Goal: Check status: Check status

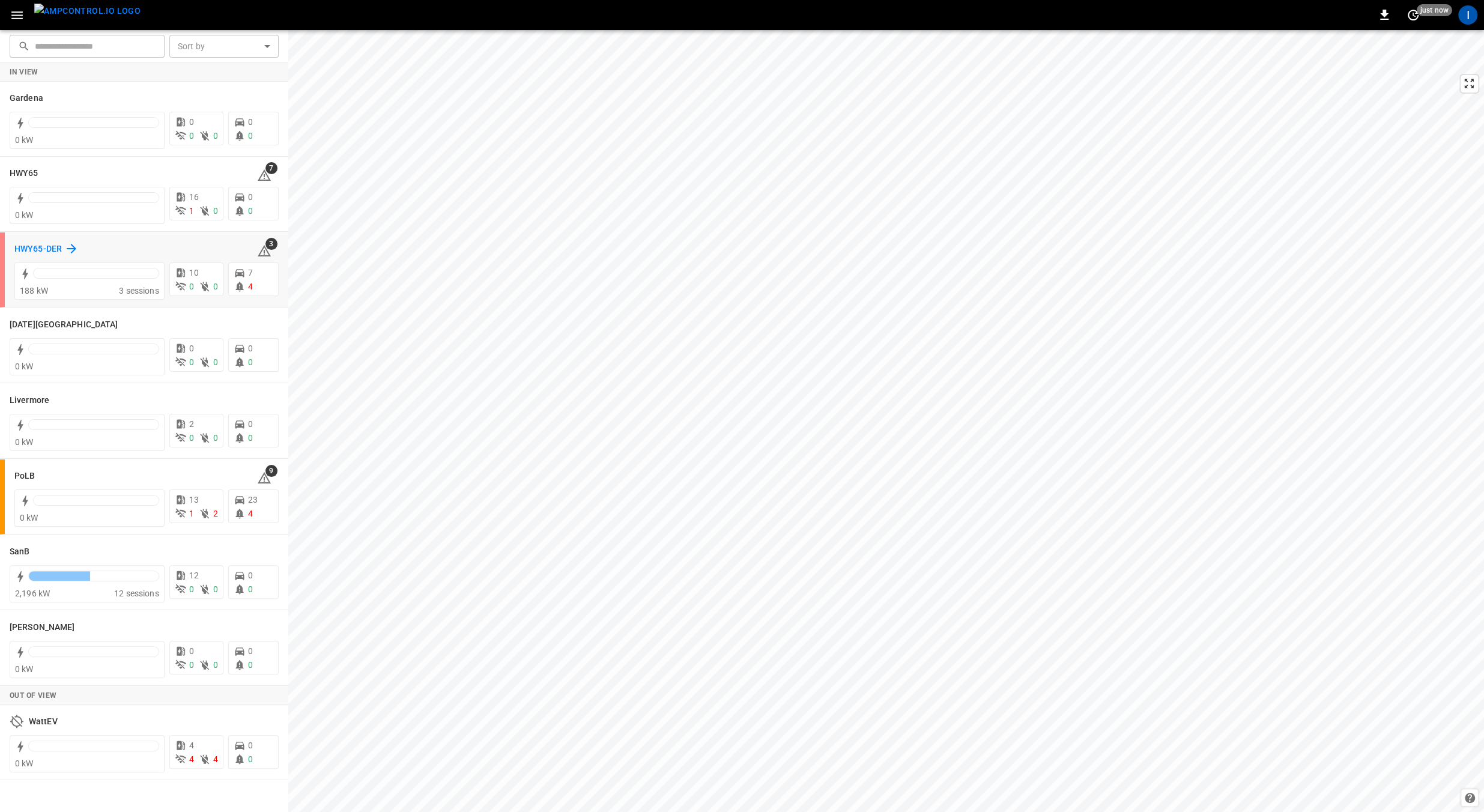
click at [63, 245] on div "HWY65-DER" at bounding box center [46, 248] width 64 height 14
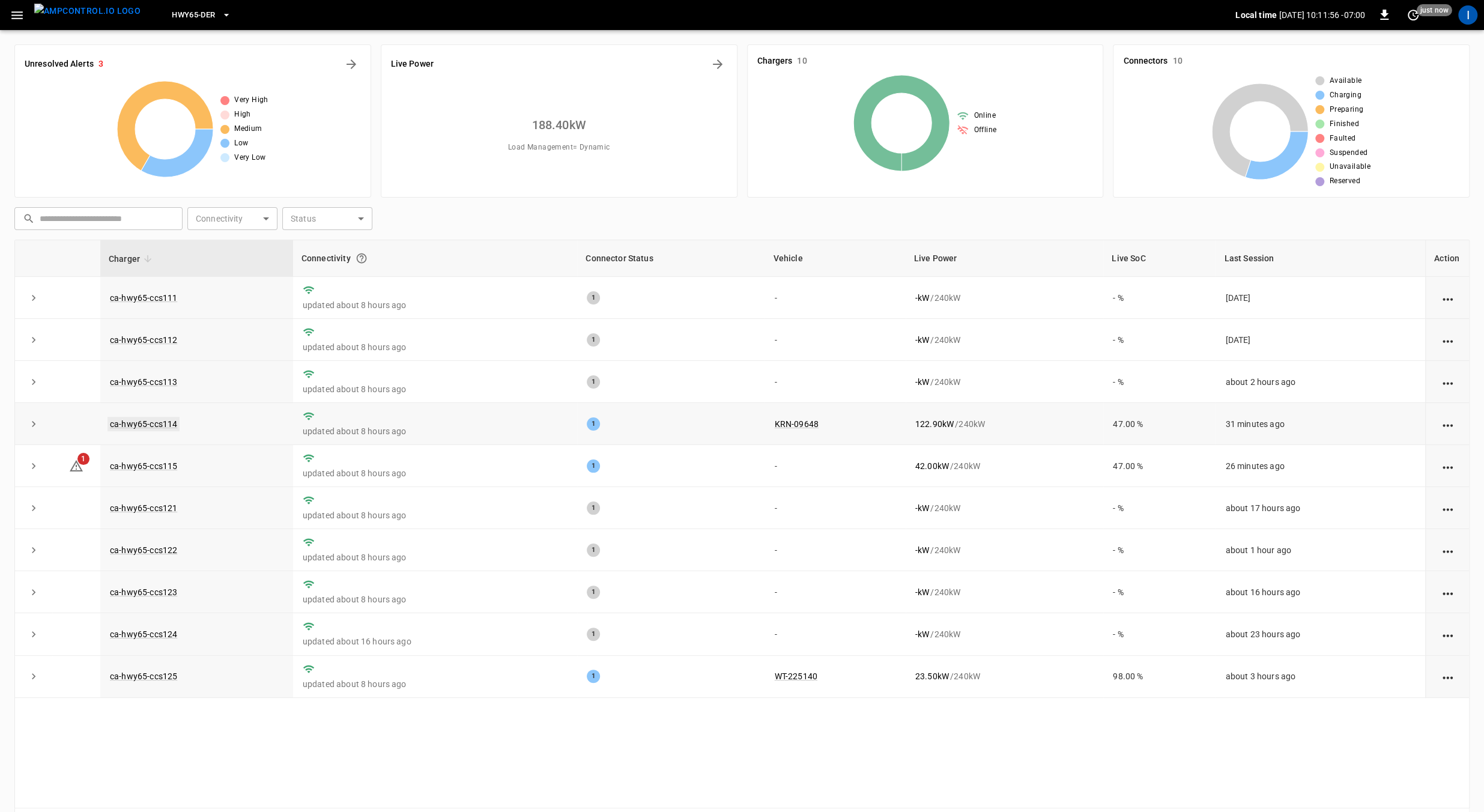
click at [160, 421] on link "ca-hwy65-ccs114" at bounding box center [144, 424] width 72 height 14
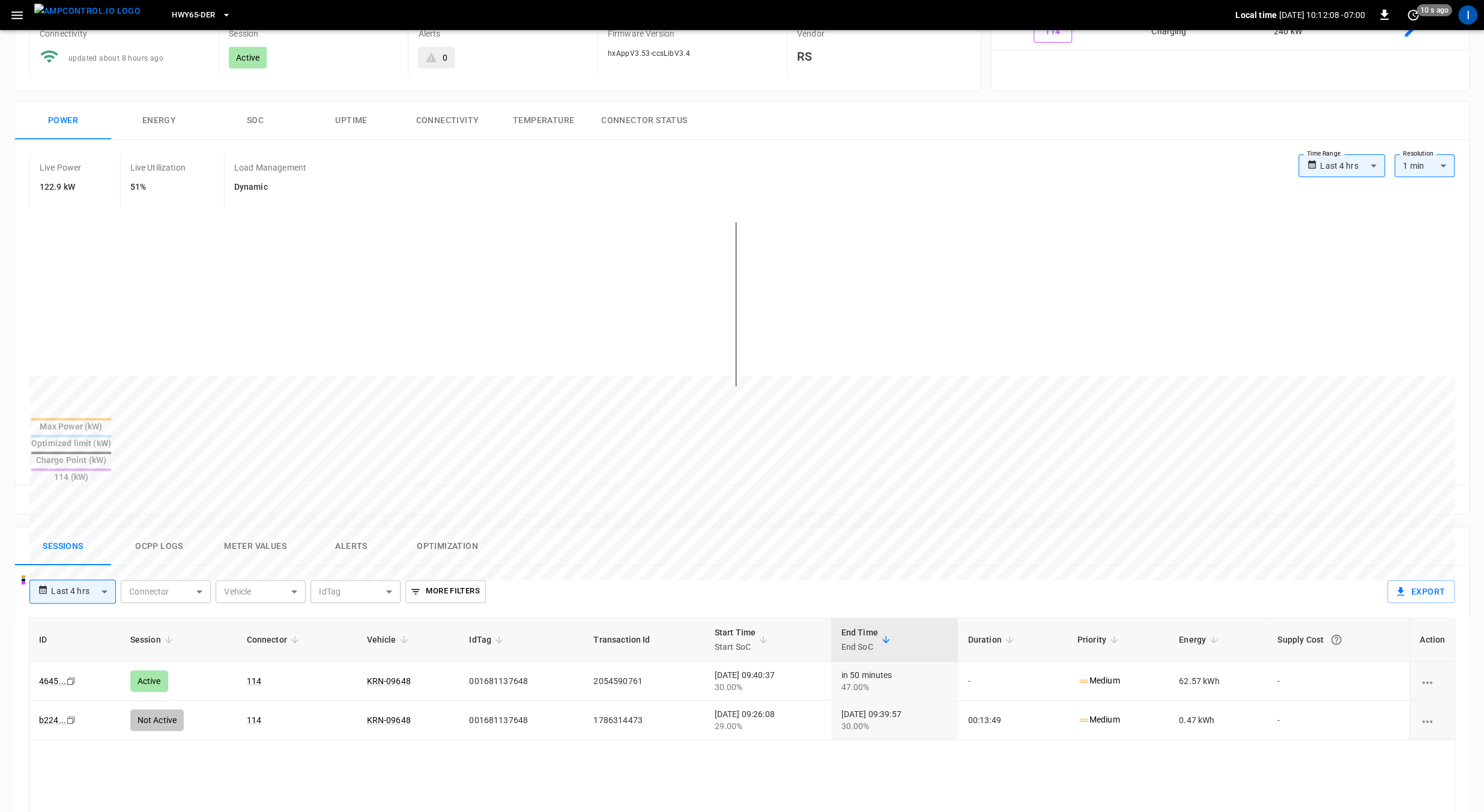
scroll to position [112, 0]
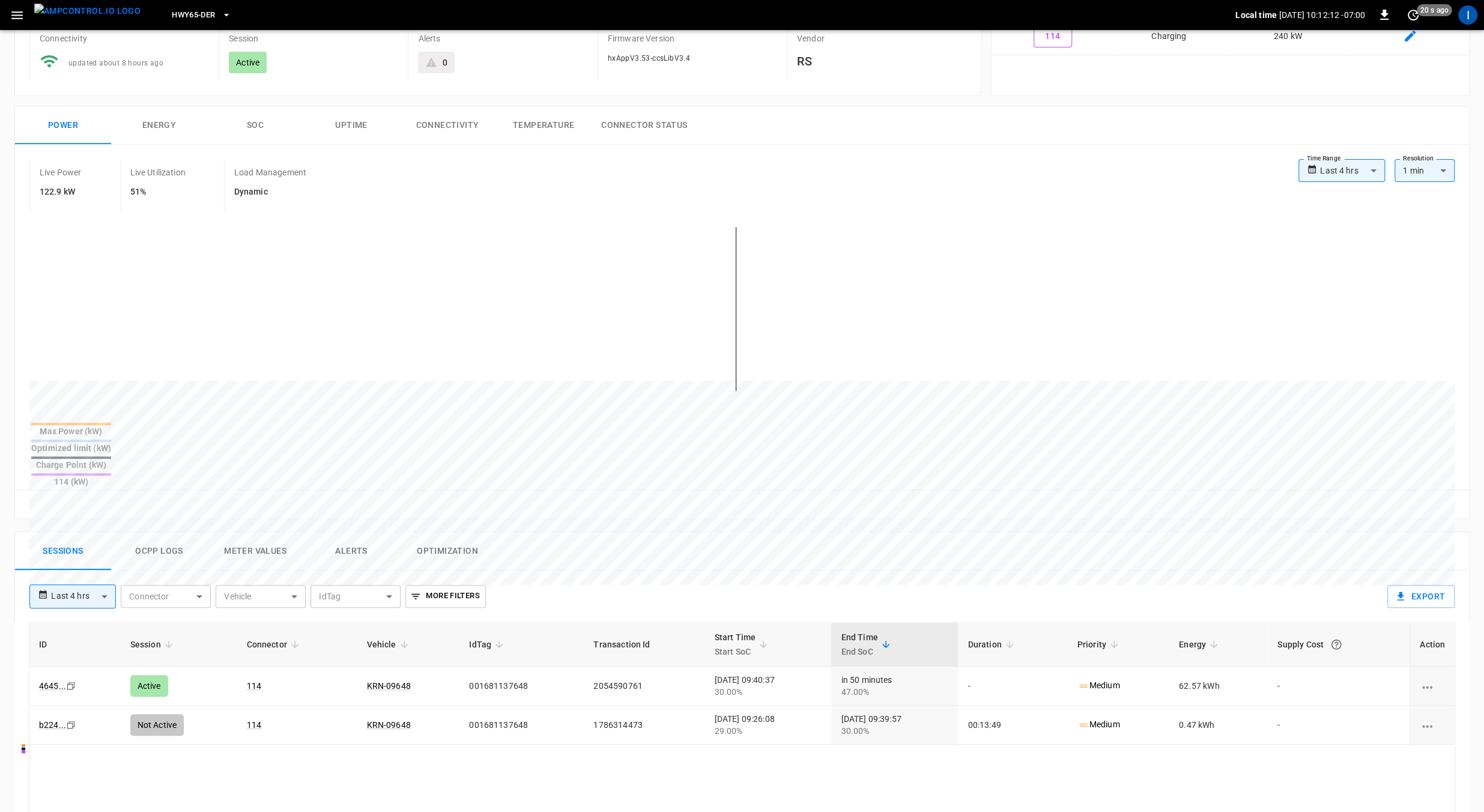
drag, startPoint x: 586, startPoint y: 386, endPoint x: 780, endPoint y: 390, distance: 194.0
drag, startPoint x: 565, startPoint y: 360, endPoint x: 676, endPoint y: 365, distance: 111.1
click at [676, 588] on div at bounding box center [719, 670] width 1380 height 164
click at [173, 535] on button "Ocpp logs" at bounding box center [158, 553] width 96 height 38
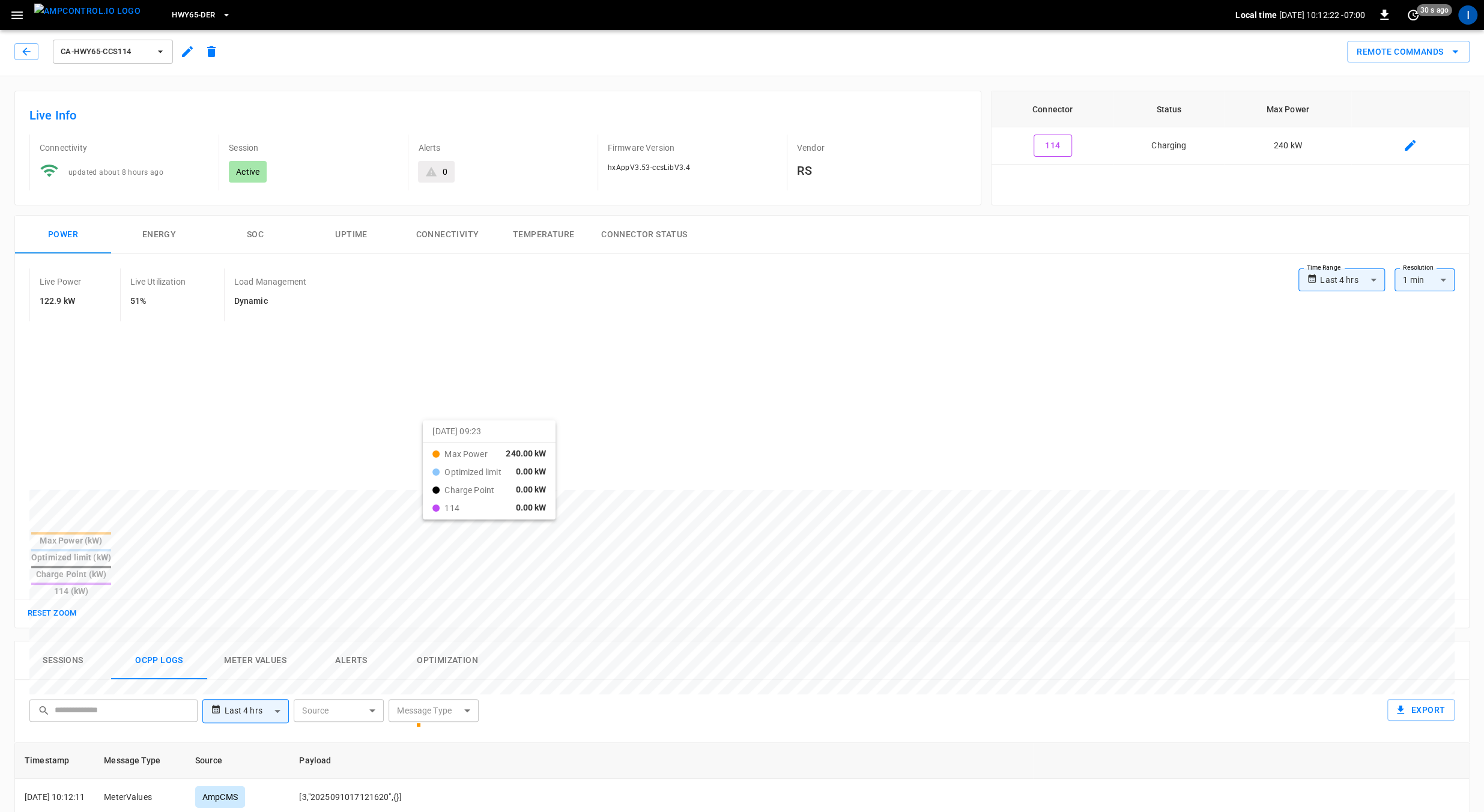
scroll to position [0, 0]
click at [270, 236] on button "SOC" at bounding box center [255, 237] width 96 height 38
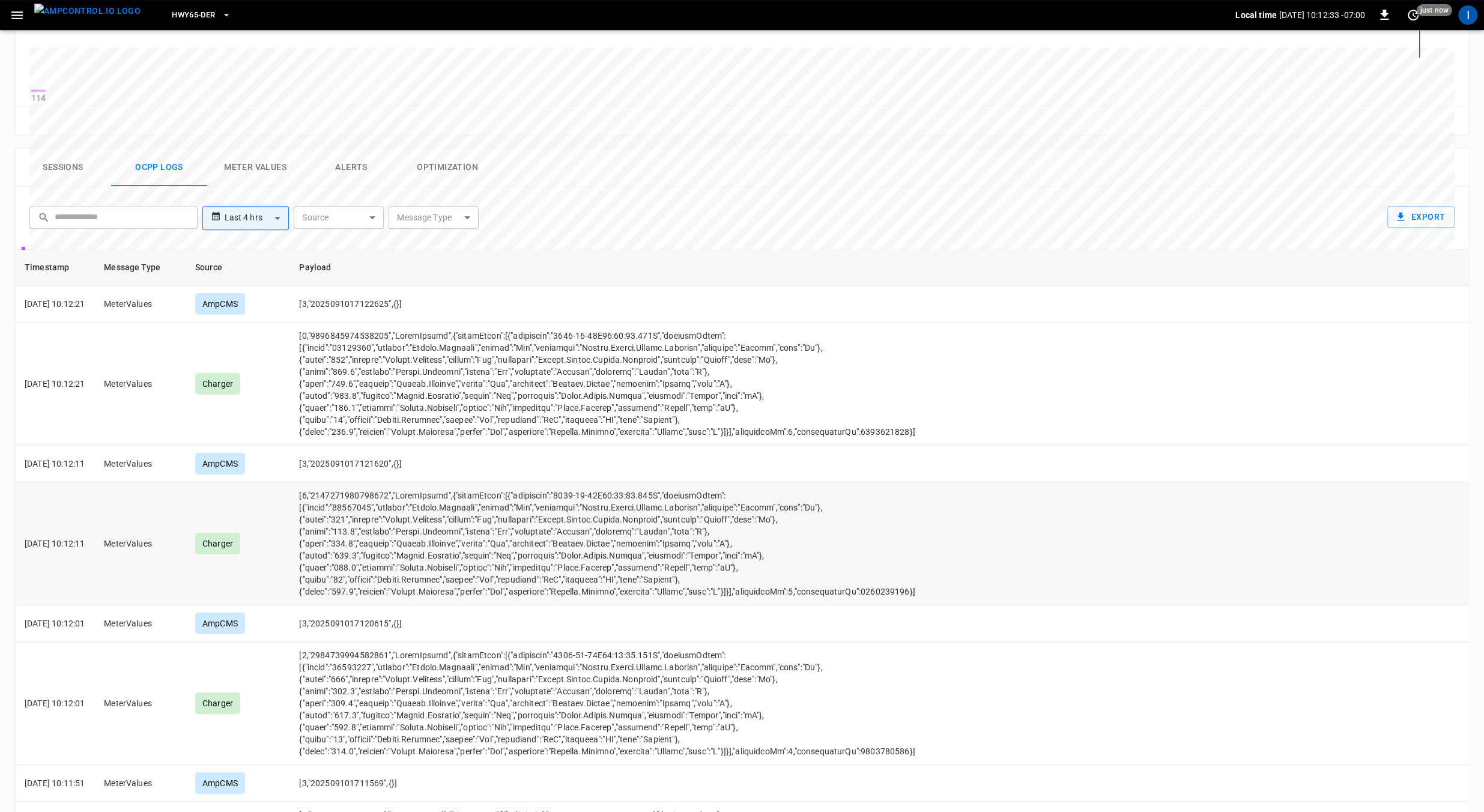
scroll to position [476, 0]
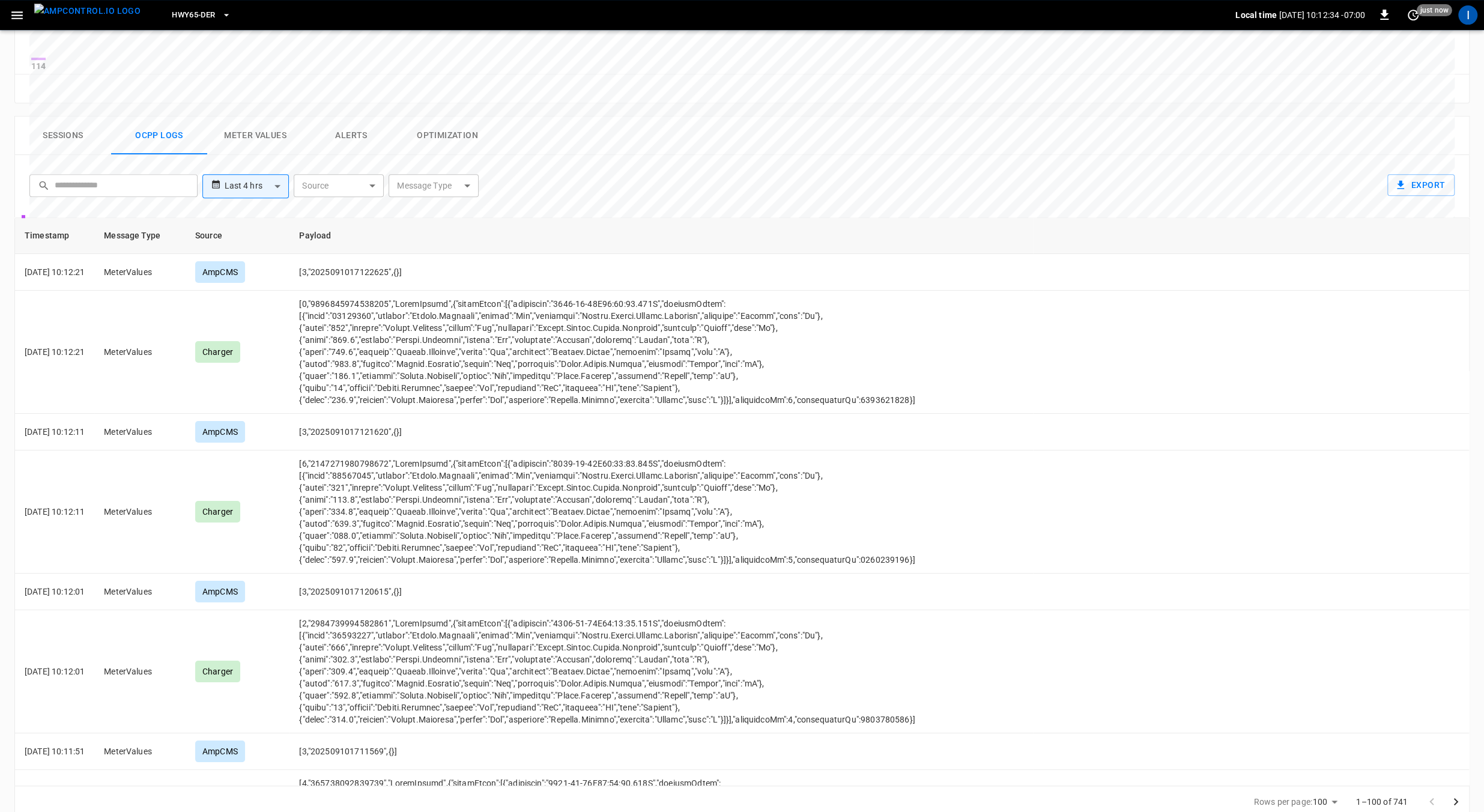
drag, startPoint x: 68, startPoint y: 144, endPoint x: 78, endPoint y: 158, distance: 17.2
click at [68, 144] on button "Sessions" at bounding box center [63, 136] width 96 height 38
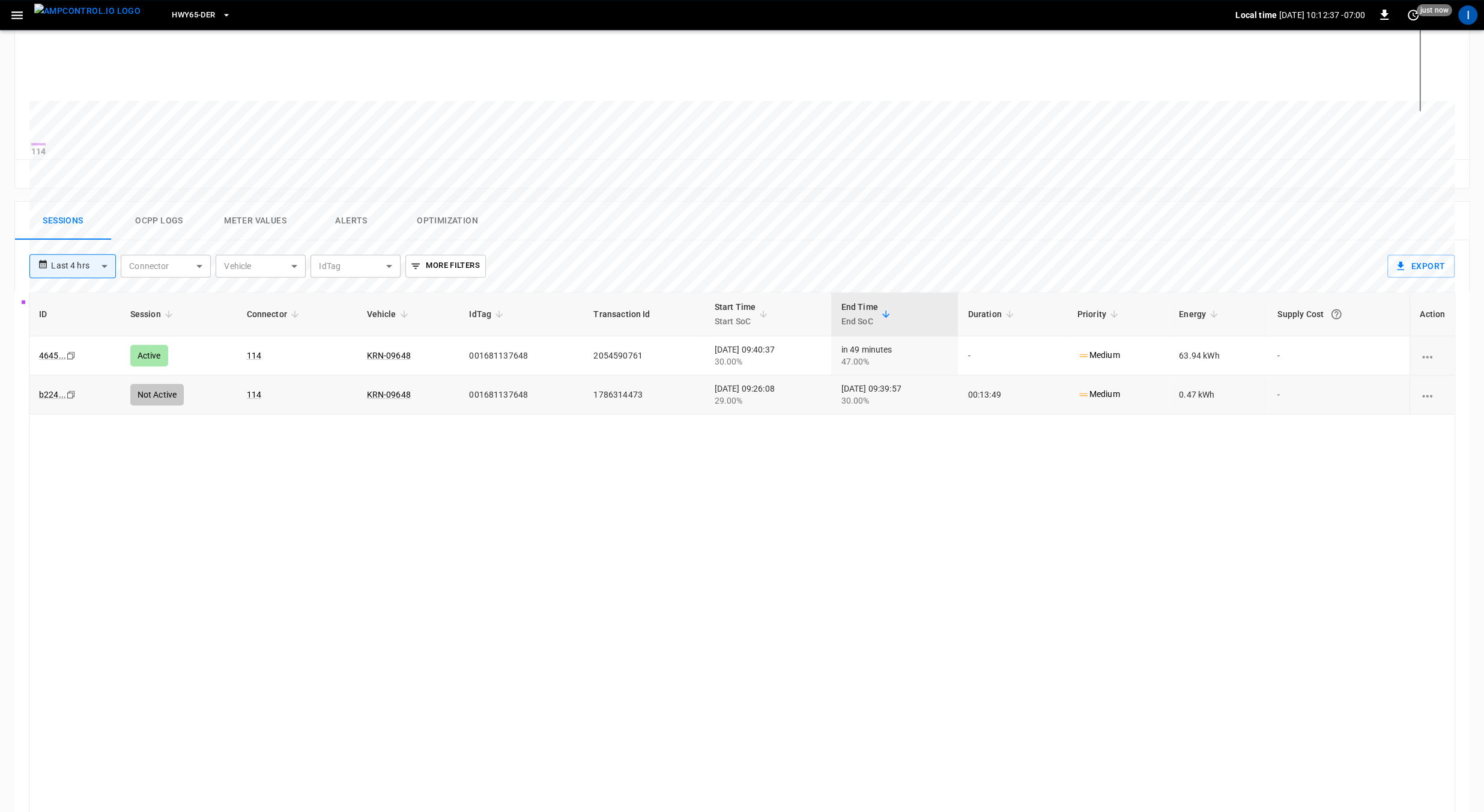
scroll to position [385, 0]
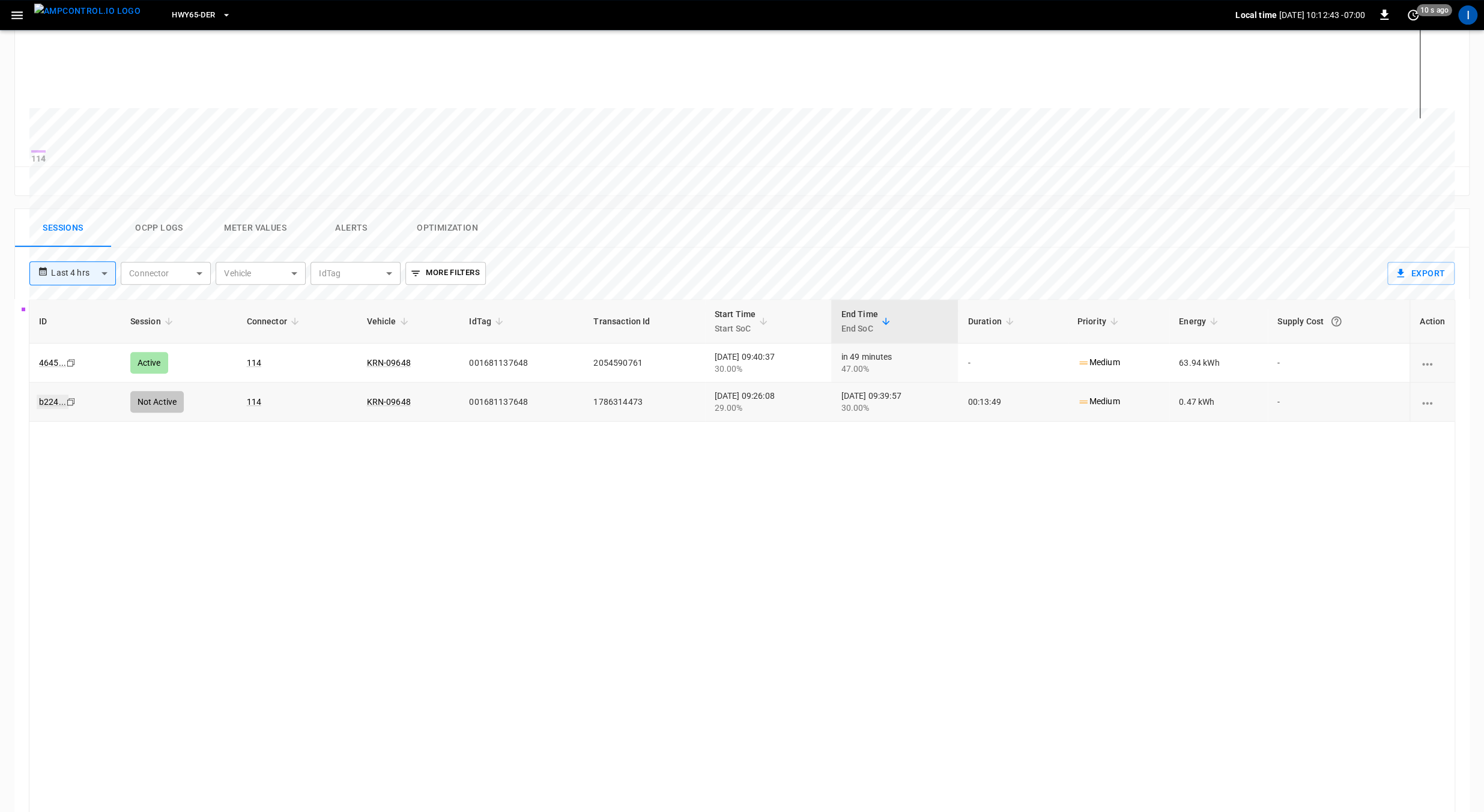
click at [54, 409] on link "b224 ..." at bounding box center [53, 401] width 32 height 14
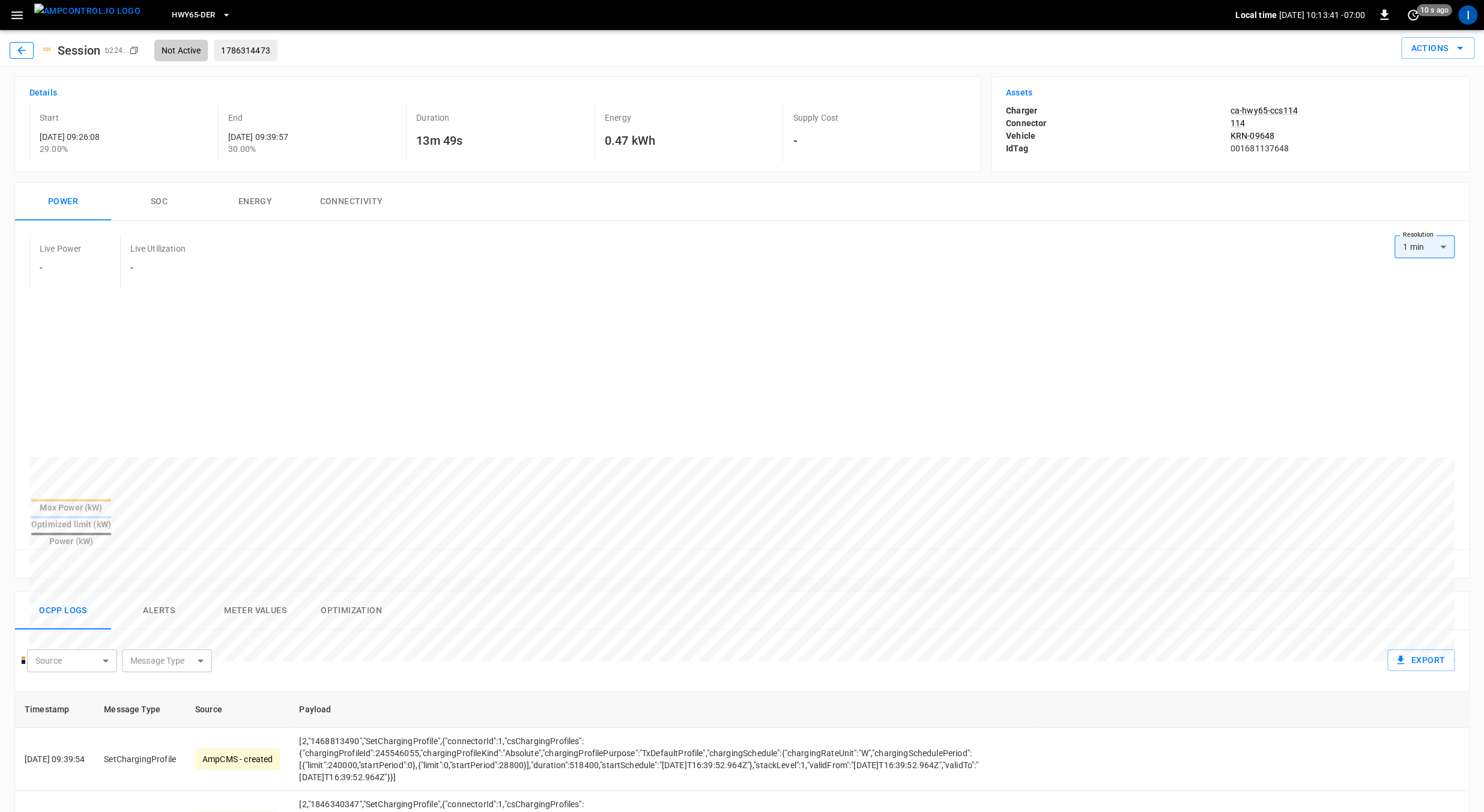
click at [16, 49] on icon "button" at bounding box center [22, 51] width 12 height 12
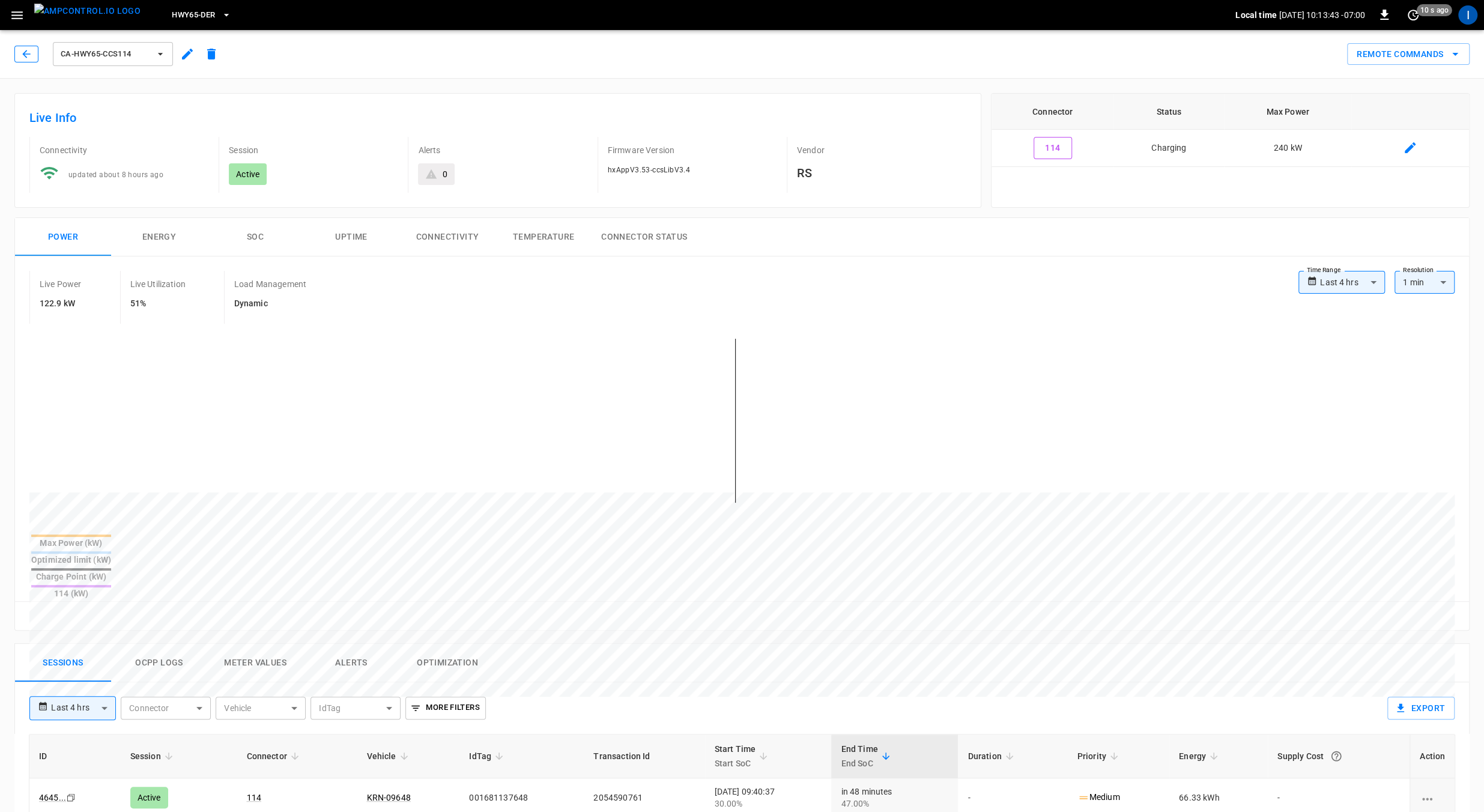
click at [35, 51] on button "button" at bounding box center [26, 54] width 24 height 17
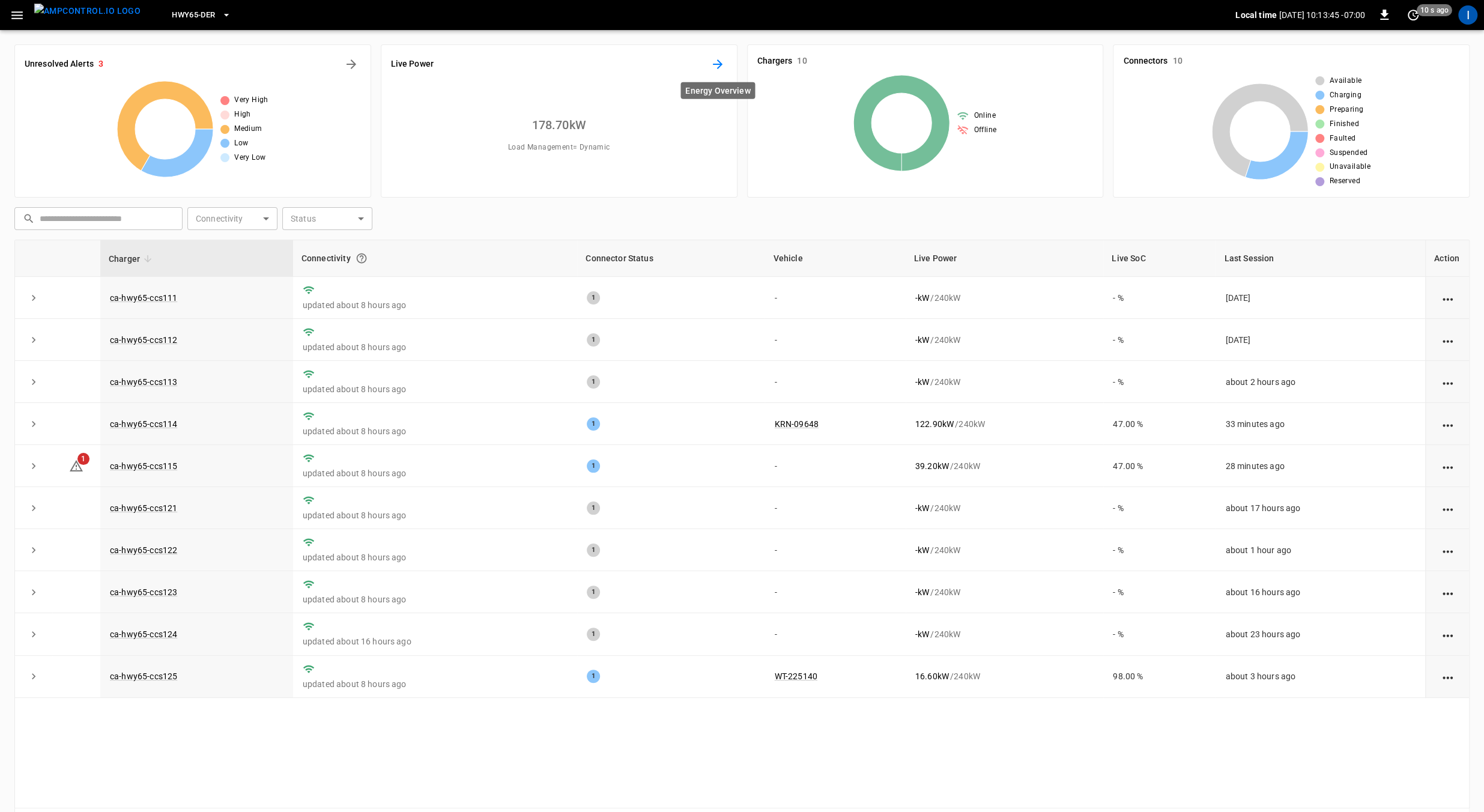
click at [719, 63] on icon "Energy Overview" at bounding box center [717, 64] width 10 height 10
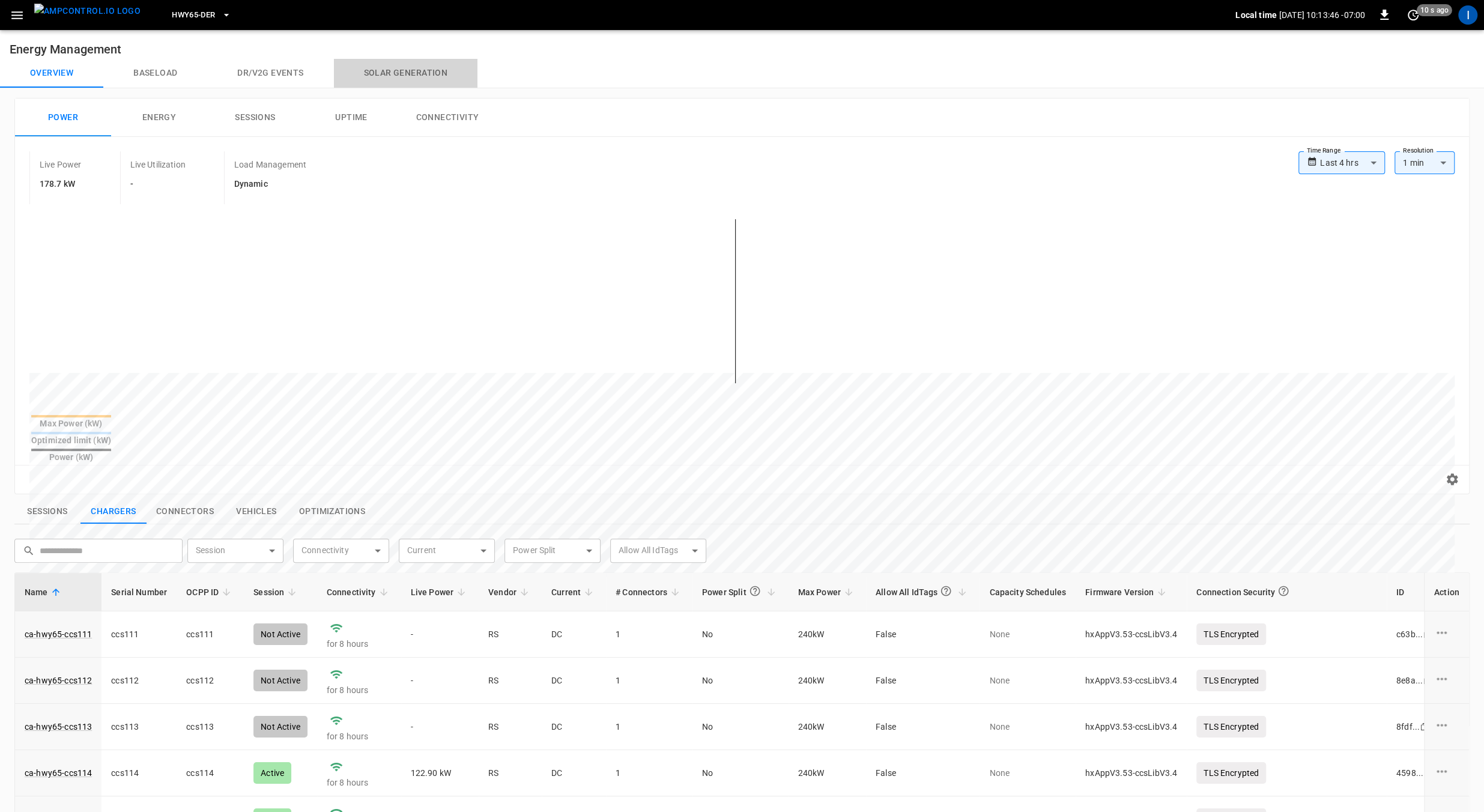
click at [383, 67] on button "Solar generation" at bounding box center [406, 73] width 143 height 29
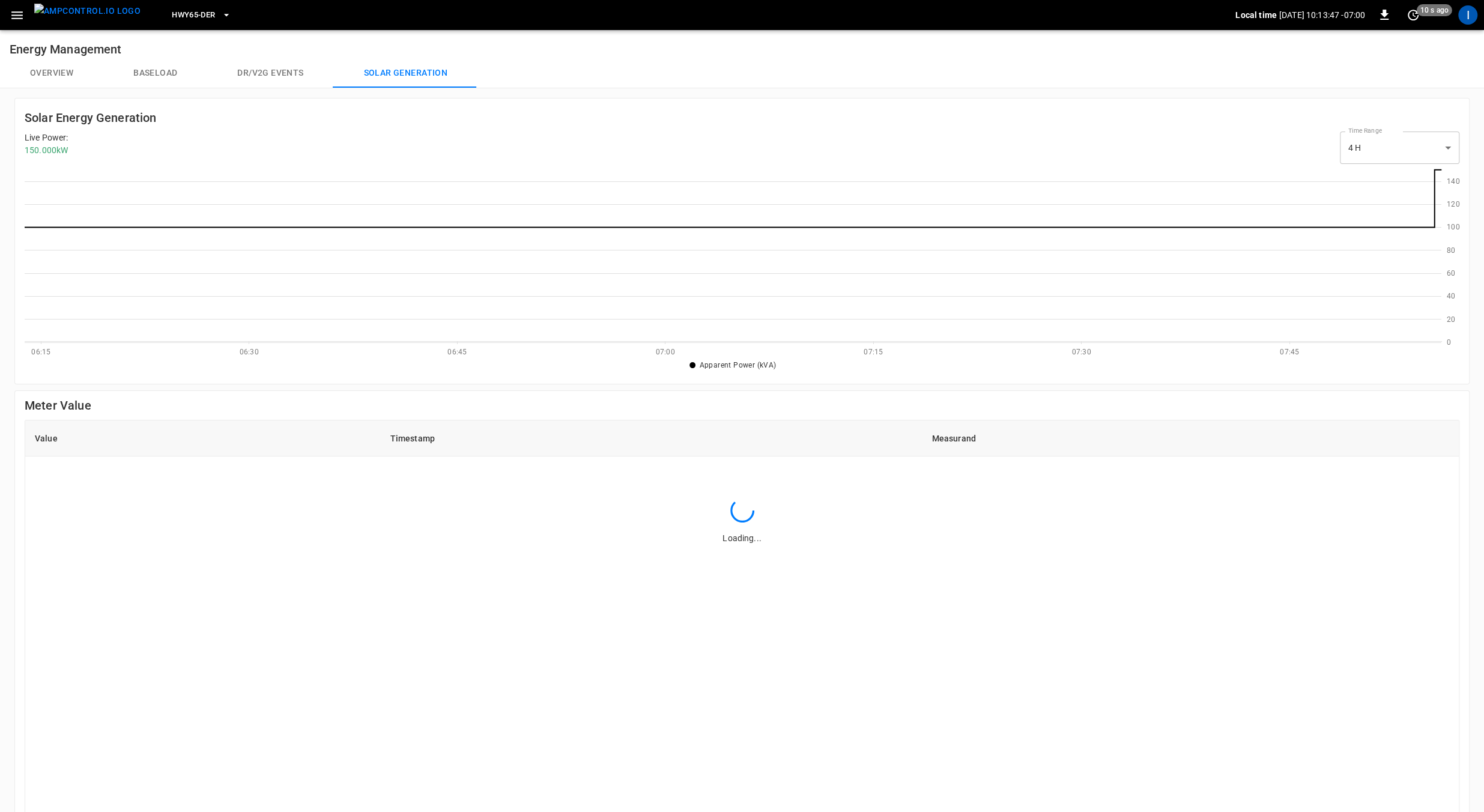
scroll to position [174, 1416]
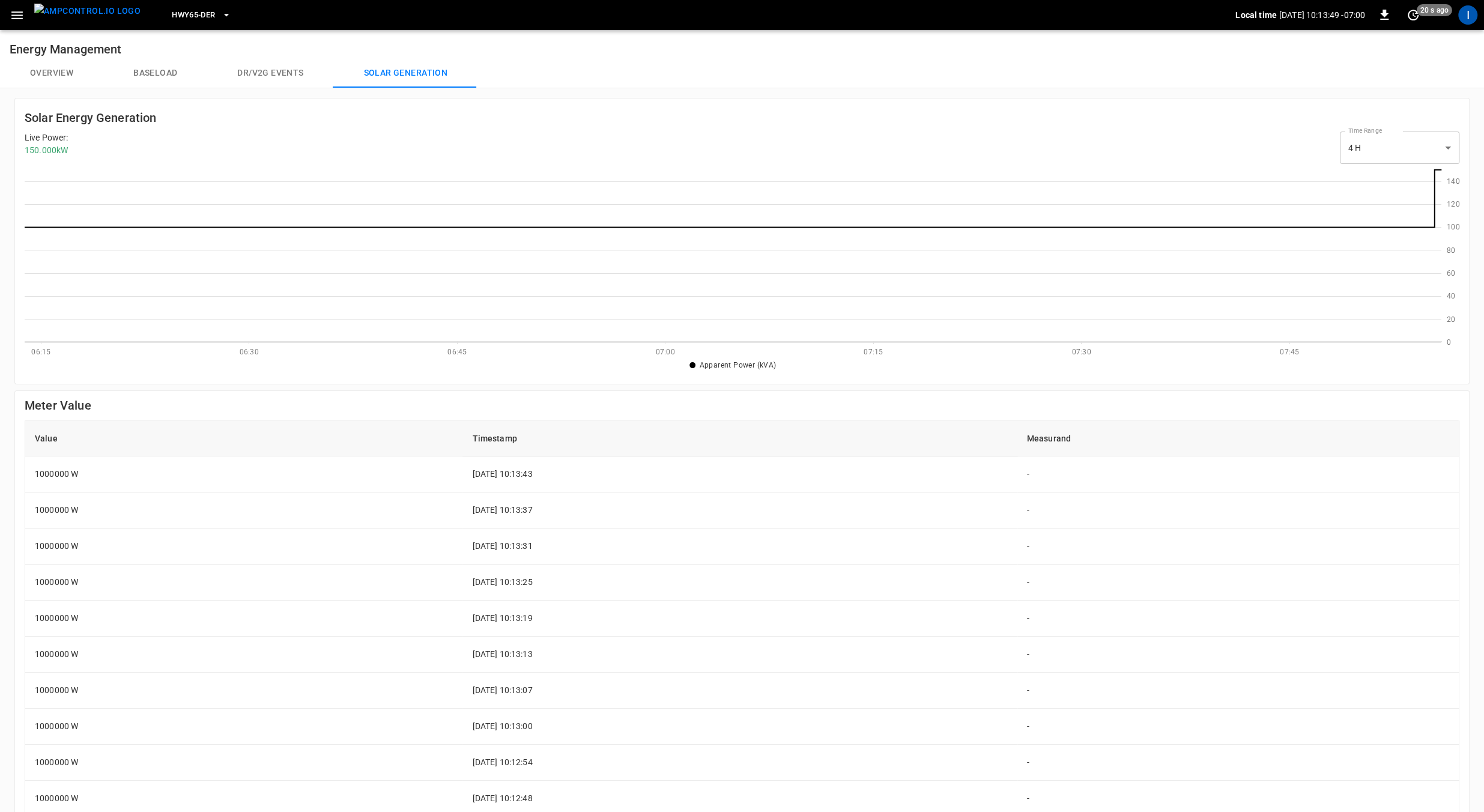
click at [1363, 149] on body "HWY65-DER Local time 2025-09-10 10:13:49 -07:00 0 20 s ago I Energy Management …" at bounding box center [742, 517] width 1484 height 1035
click at [628, 525] on div at bounding box center [742, 406] width 1484 height 812
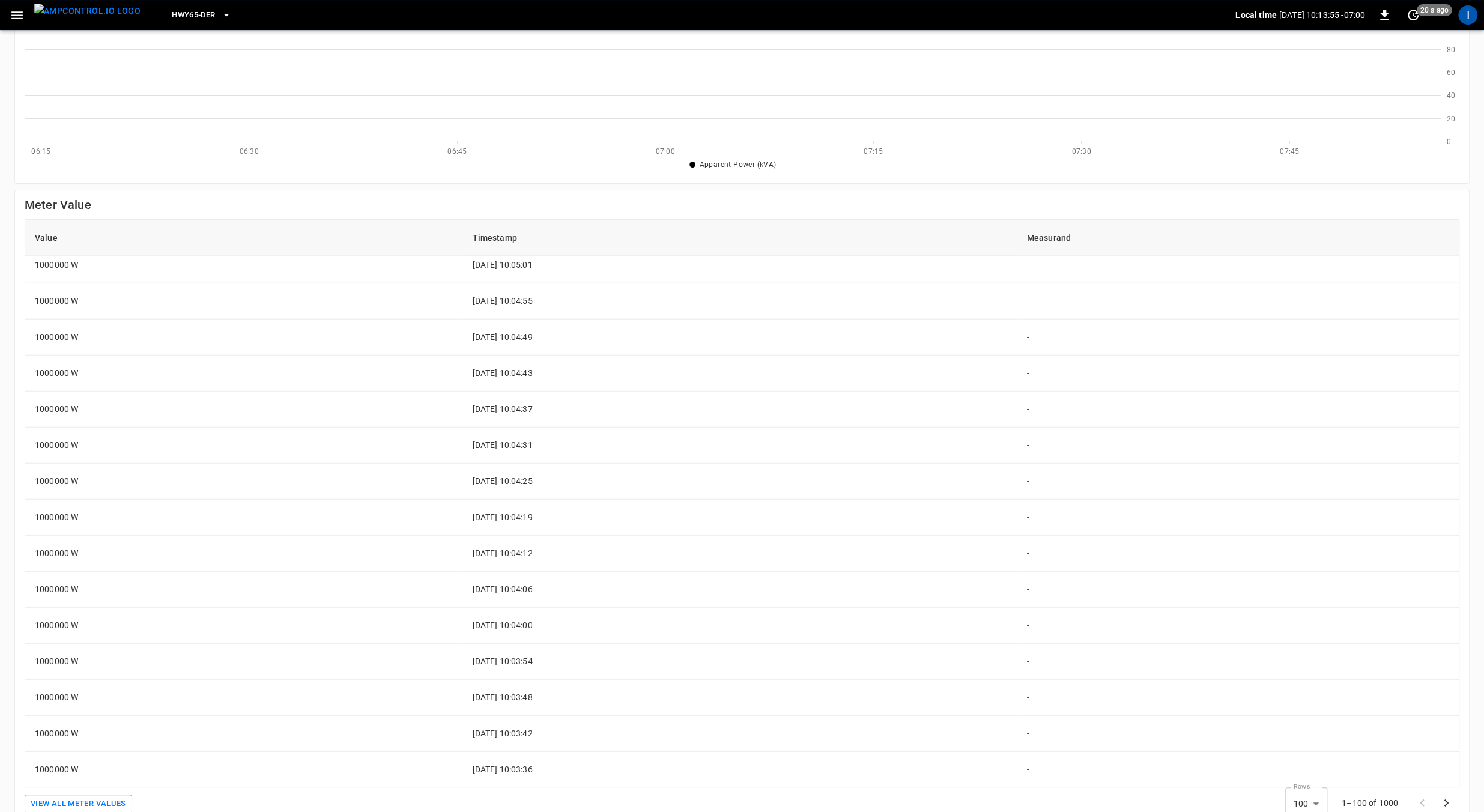
scroll to position [222, 0]
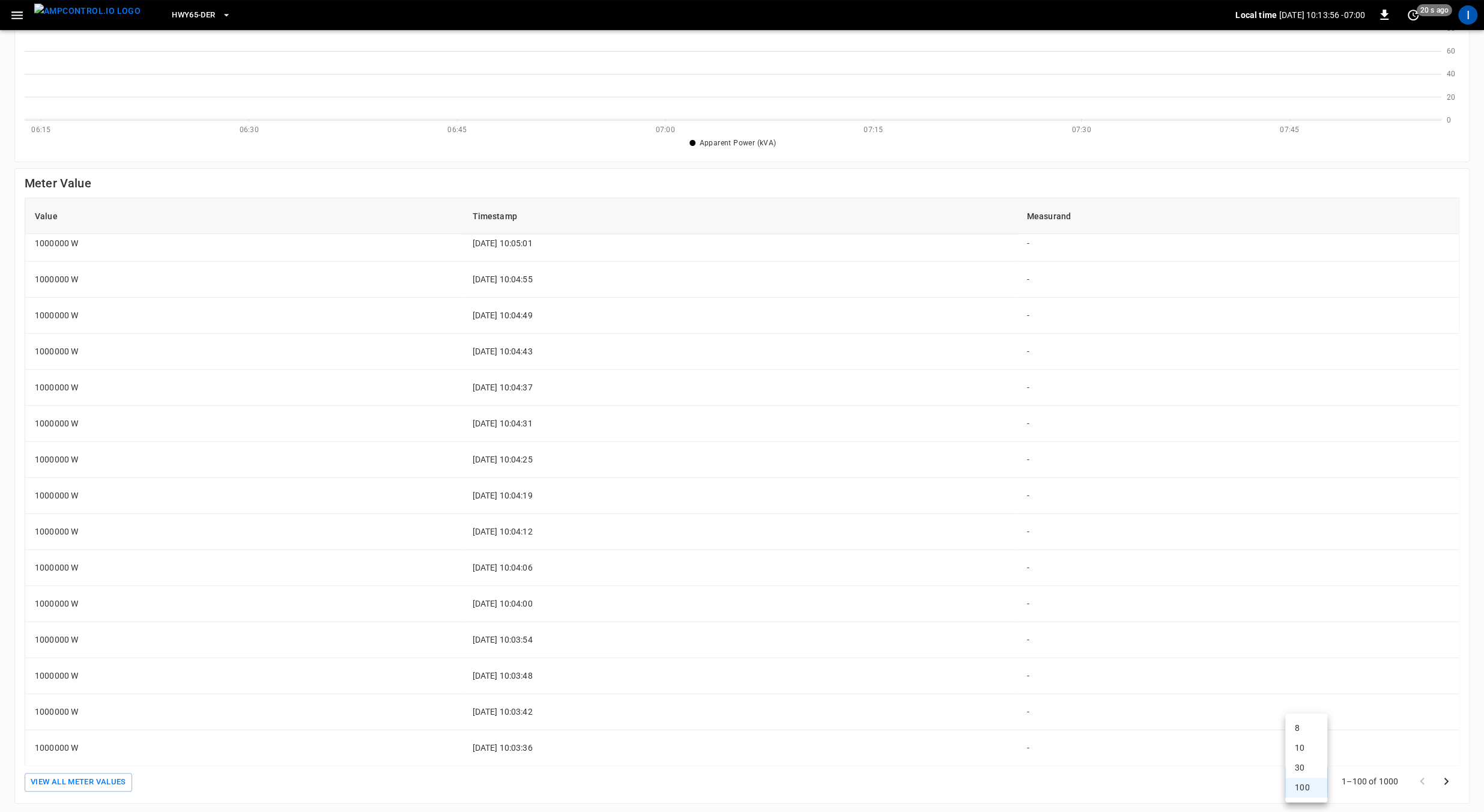
click at [1311, 780] on body "HWY65-DER Local time 2025-09-10 10:13:56 -07:00 0 20 s ago I Energy Management …" at bounding box center [742, 295] width 1484 height 1035
drag, startPoint x: 1394, startPoint y: 783, endPoint x: 1400, endPoint y: 782, distance: 6.1
click at [1397, 783] on div at bounding box center [742, 406] width 1484 height 812
click at [1446, 780] on icon "Go to next page" at bounding box center [1446, 781] width 14 height 14
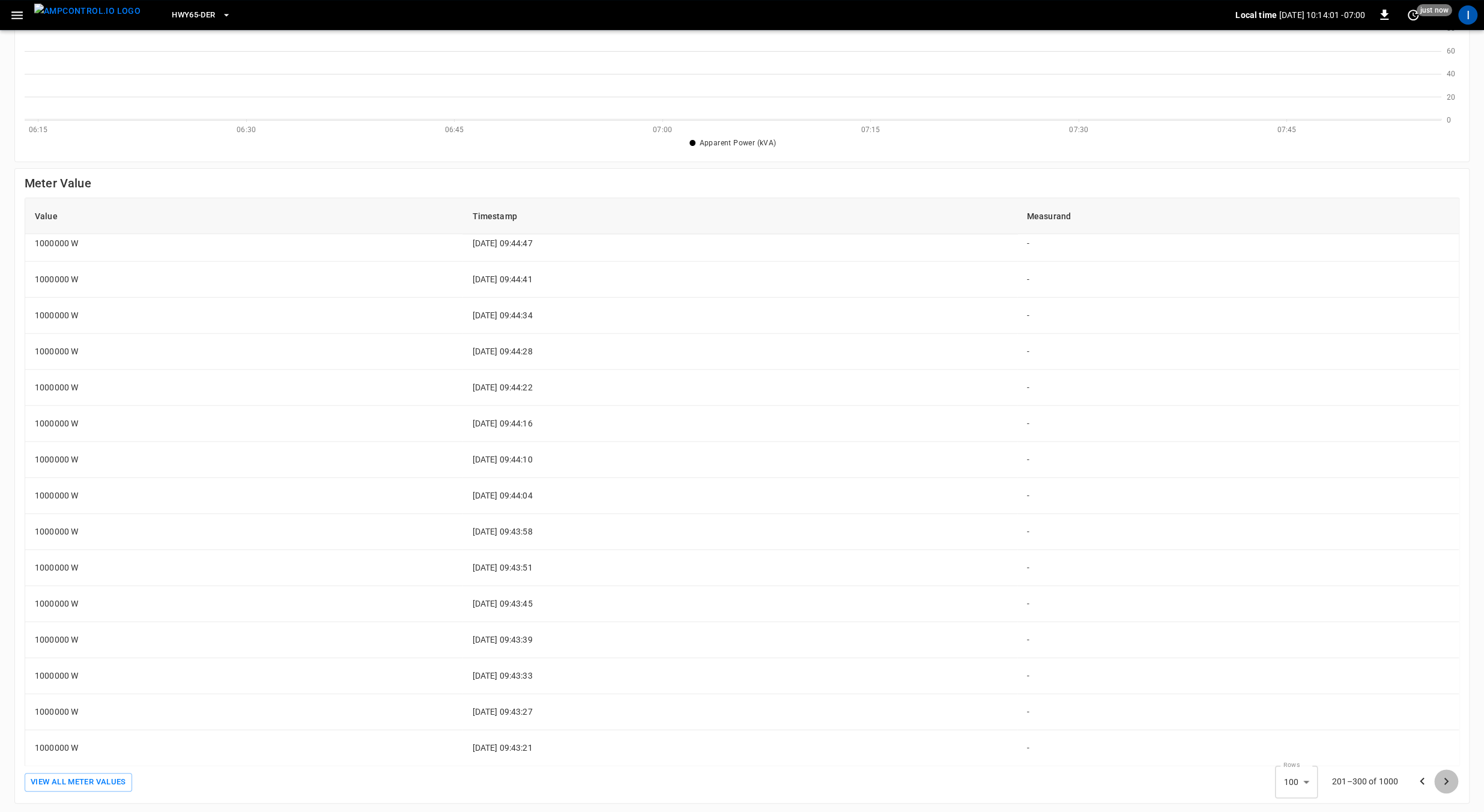
click at [1445, 780] on icon "Go to next page" at bounding box center [1446, 781] width 14 height 14
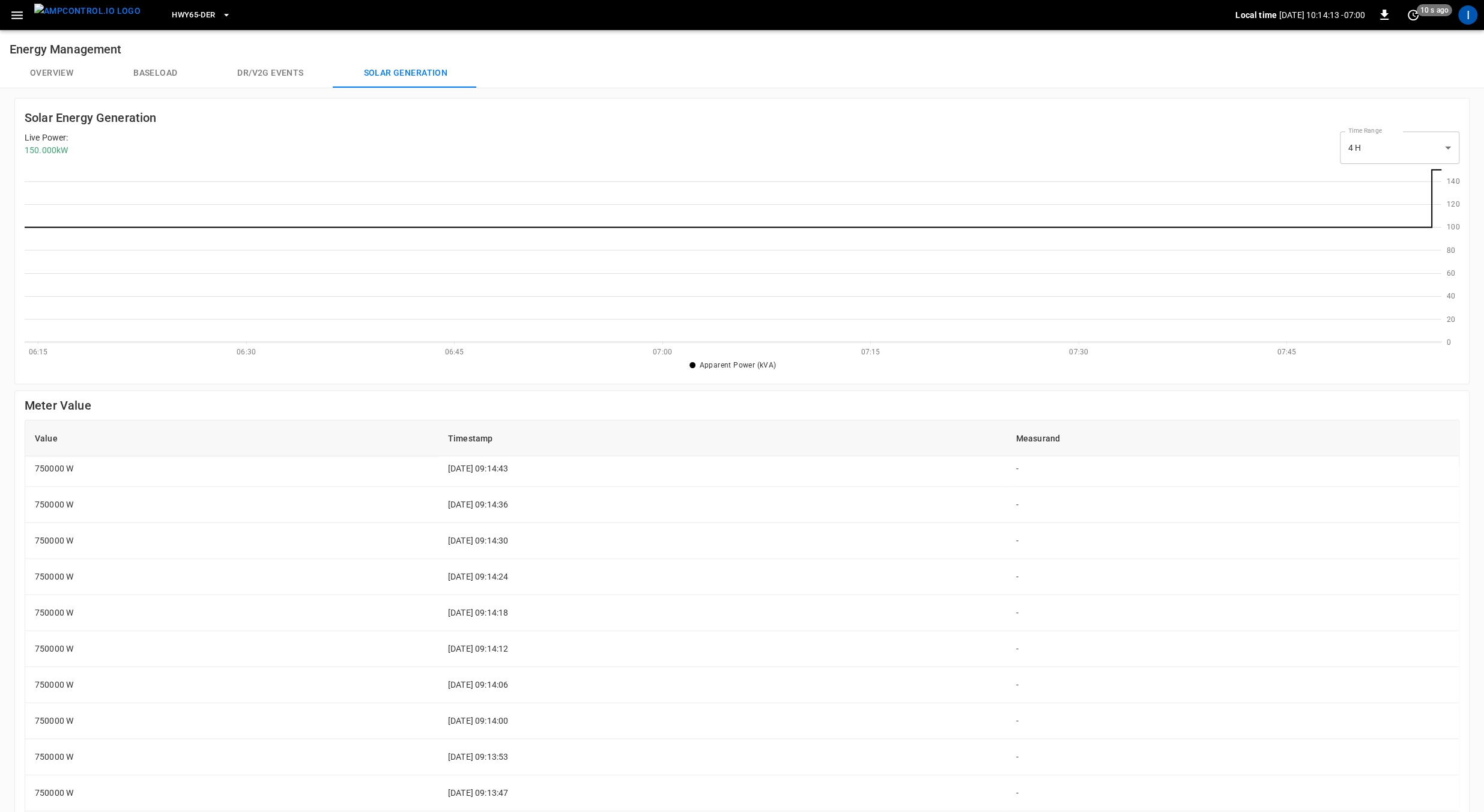
click at [71, 72] on button "Overview" at bounding box center [51, 73] width 103 height 29
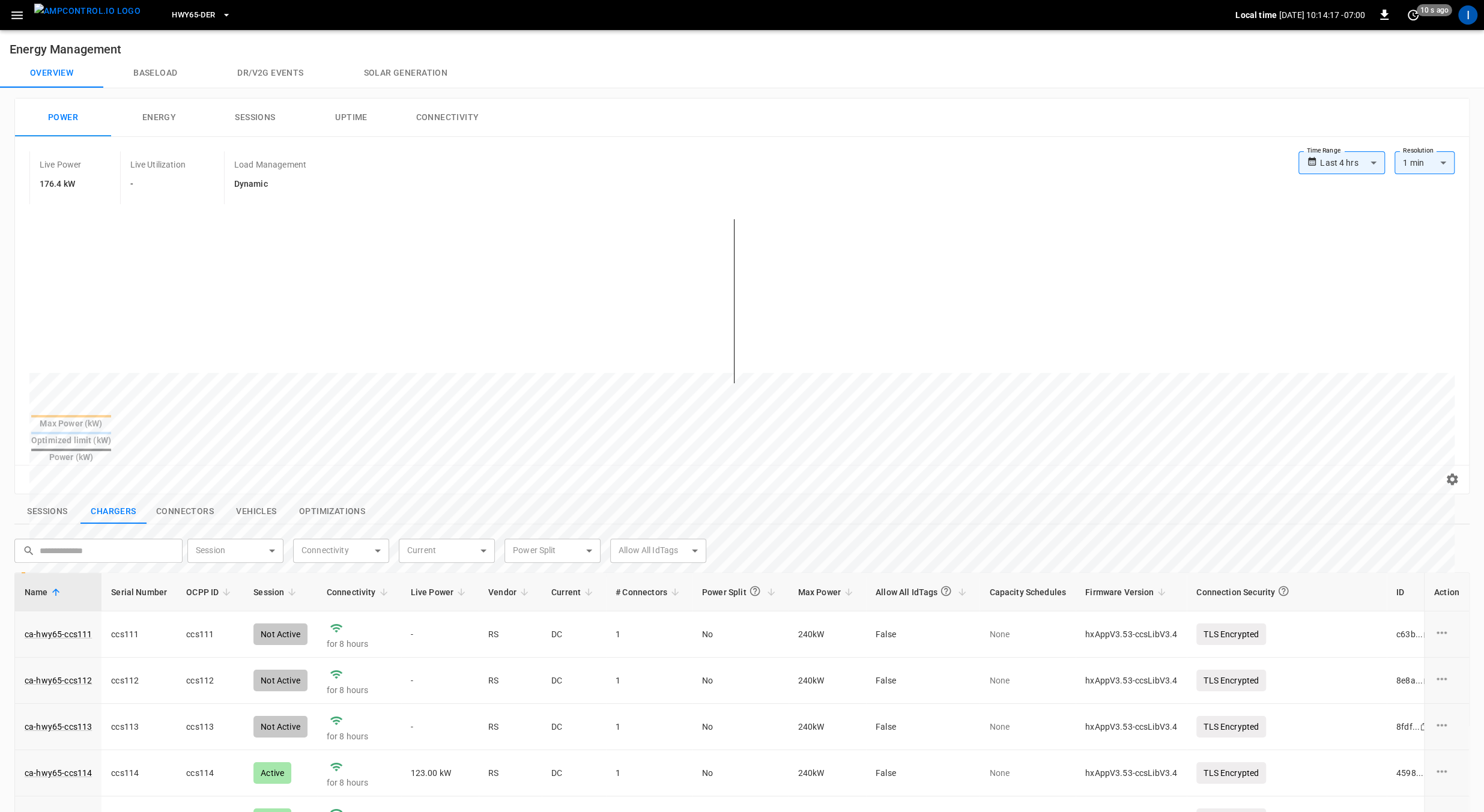
click at [113, 433] on table "Max Power (kW) Optimized limit (kW) Power (kW)" at bounding box center [71, 439] width 84 height 51
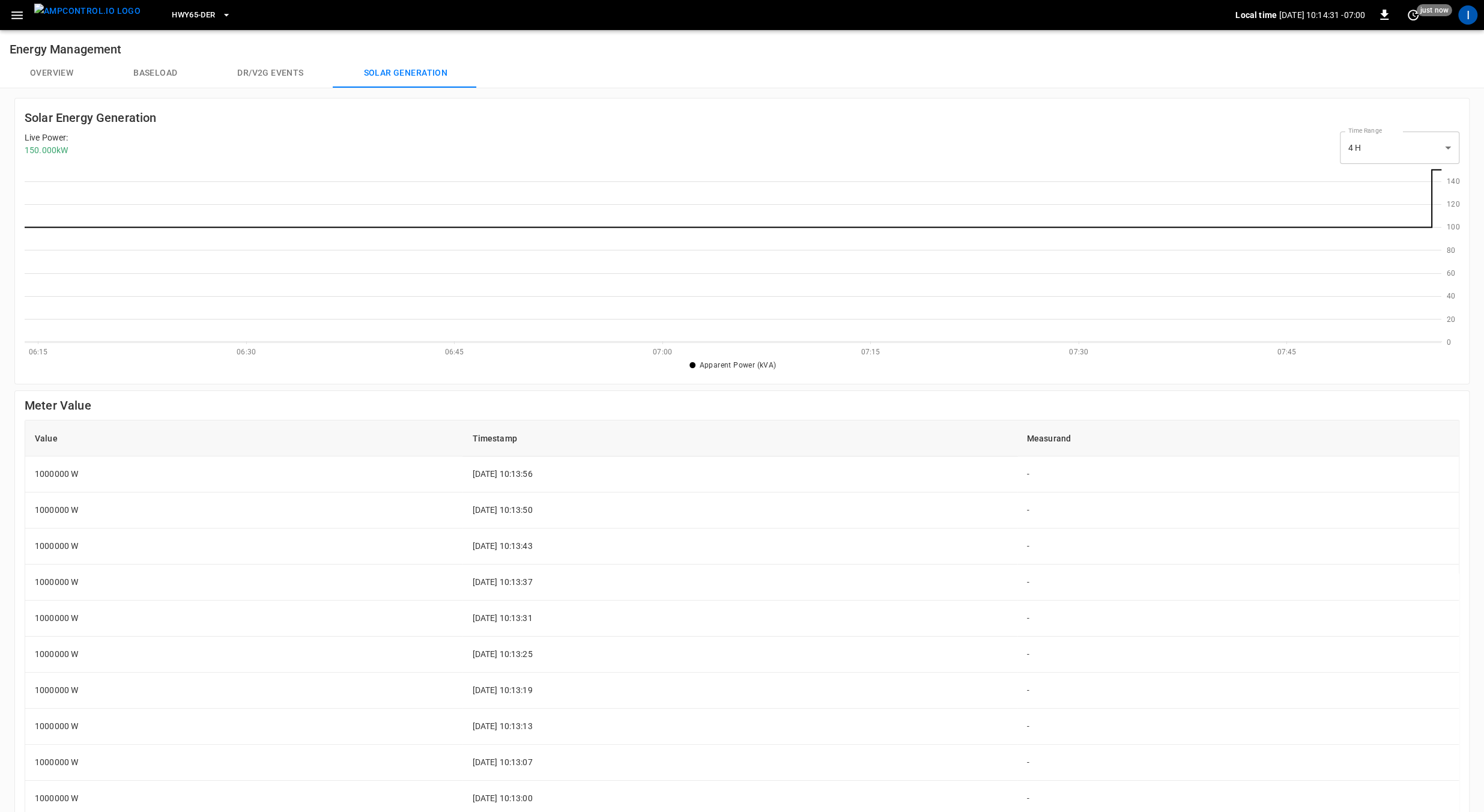
scroll to position [174, 1416]
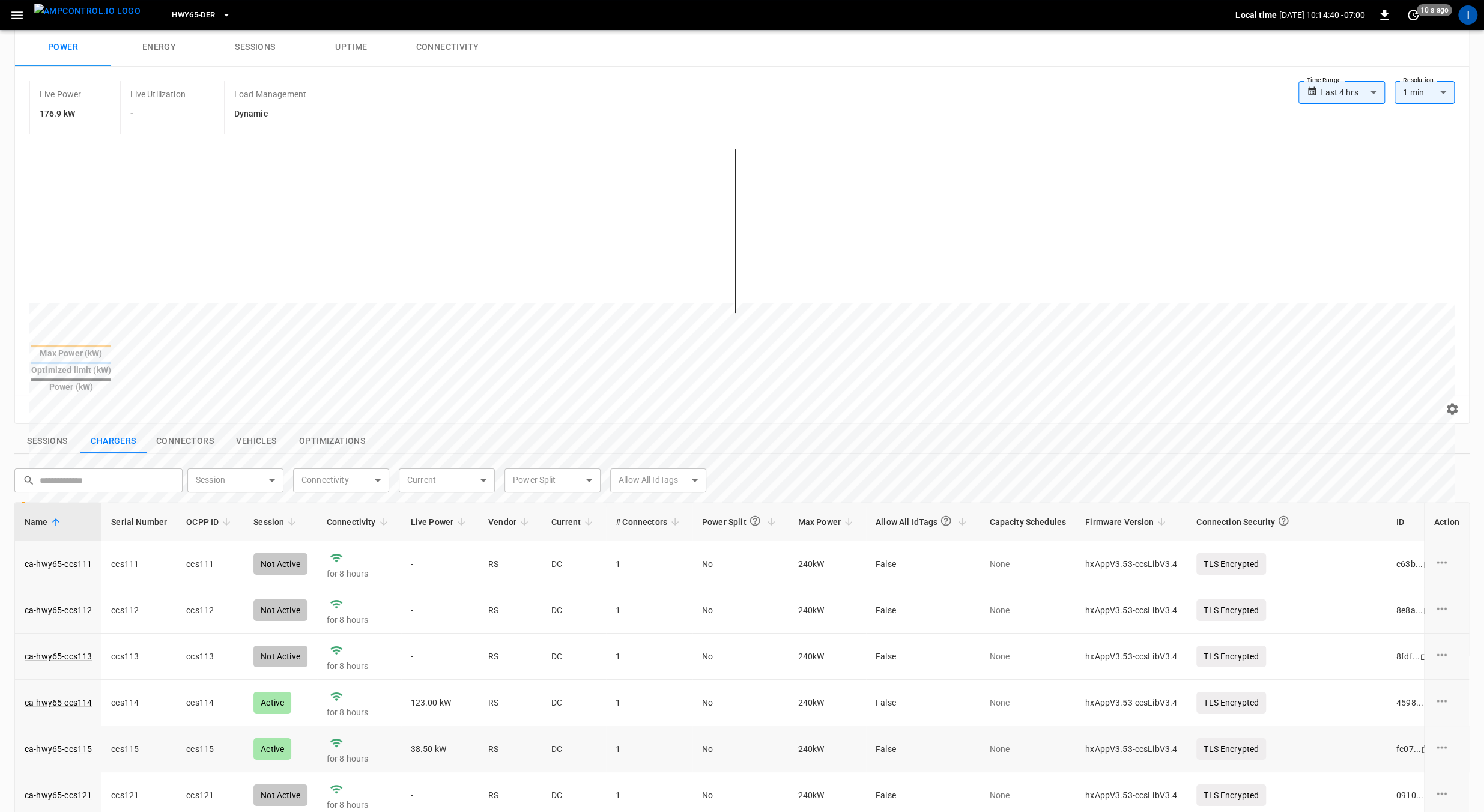
scroll to position [75, 0]
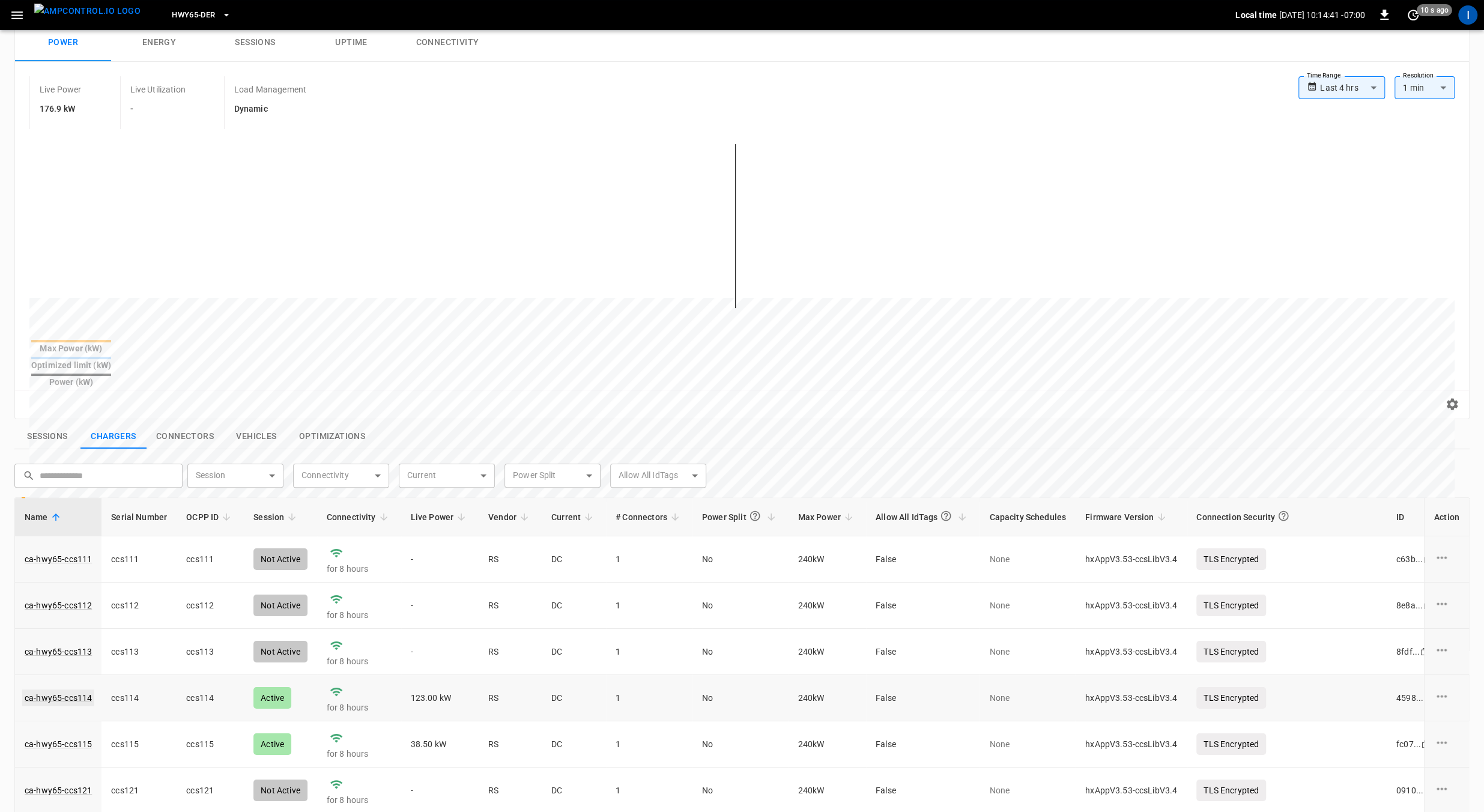
click at [62, 689] on link "ca-hwy65-ccs114" at bounding box center [58, 697] width 72 height 17
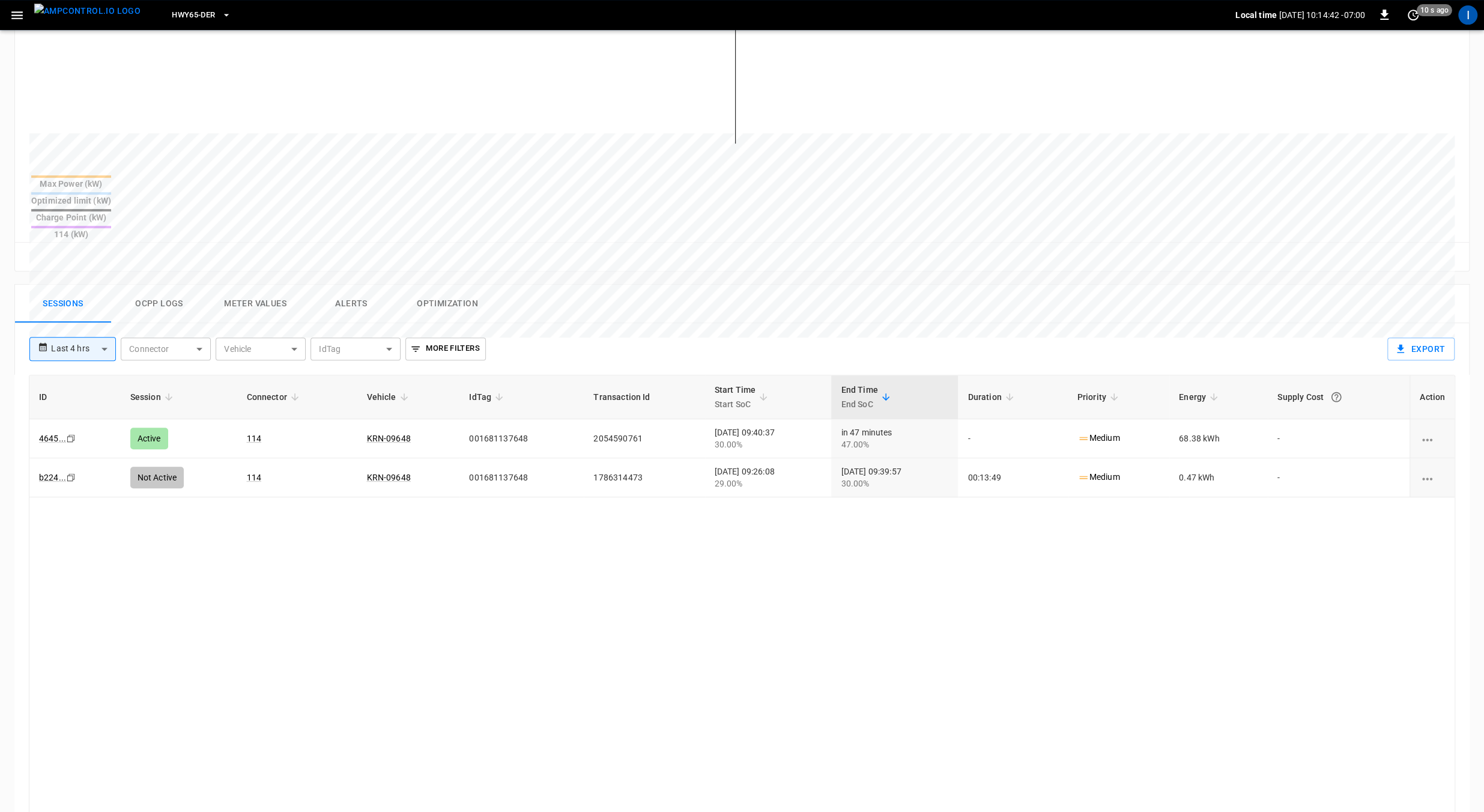
scroll to position [404, 0]
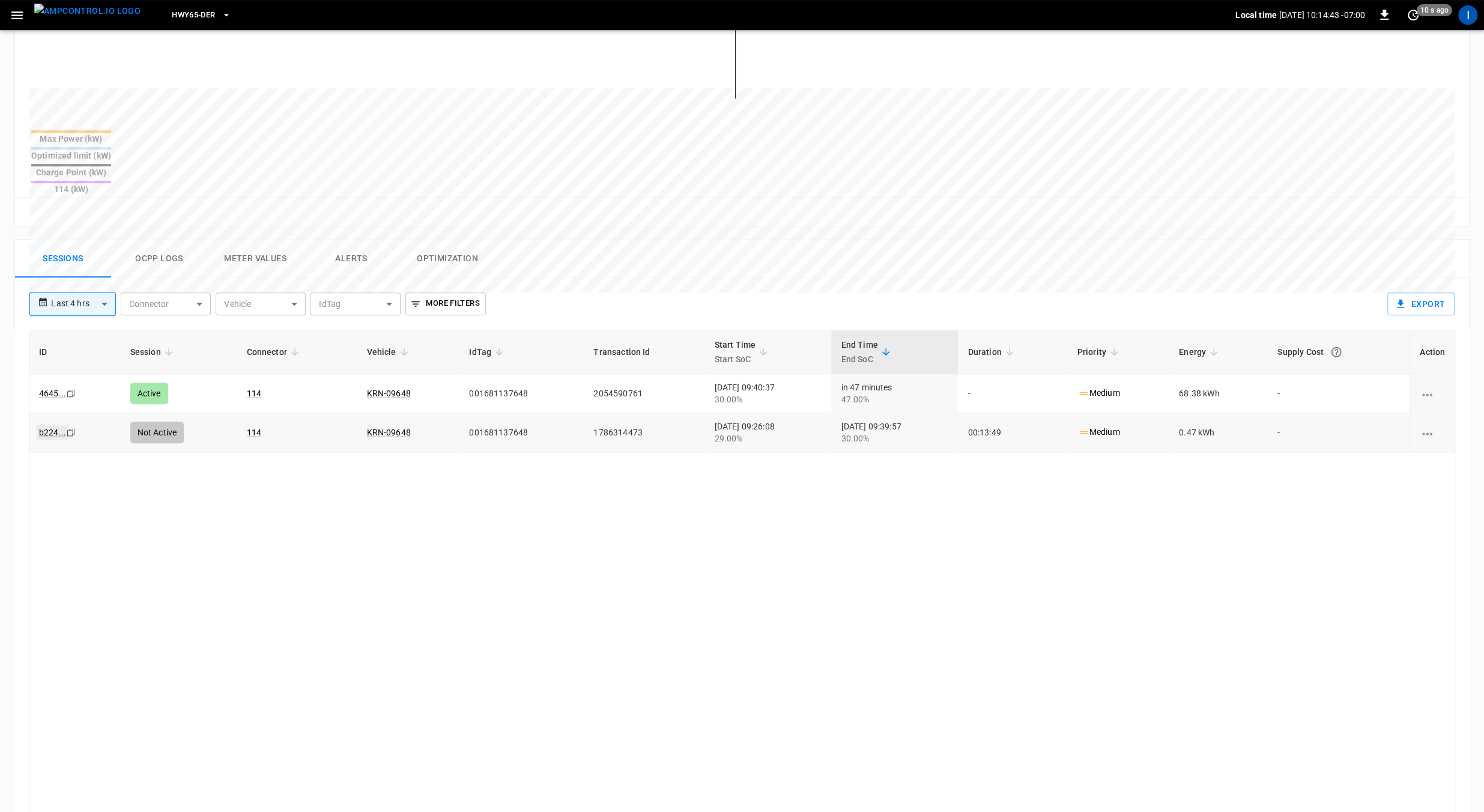
click at [57, 425] on link "b224 ..." at bounding box center [53, 432] width 32 height 14
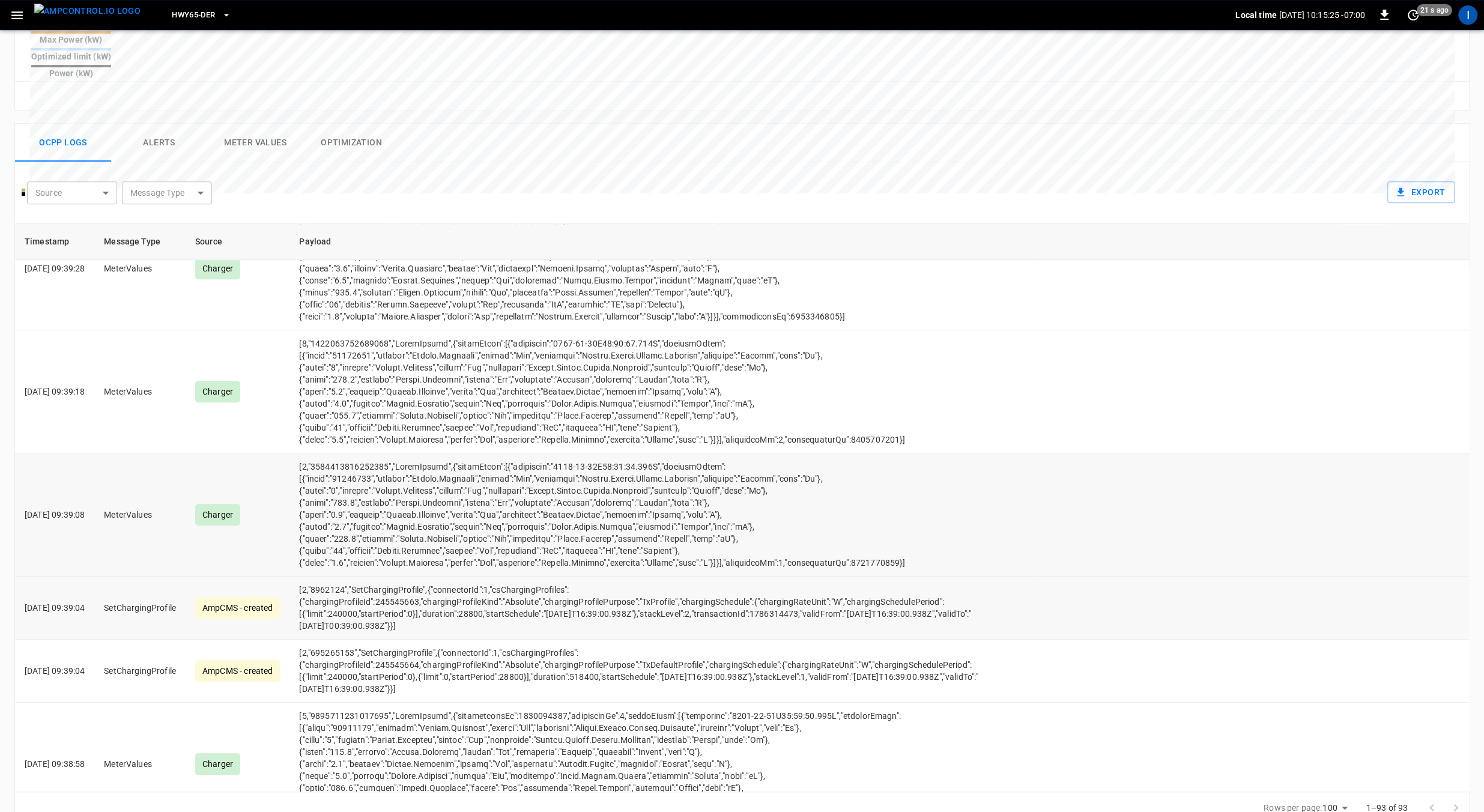
scroll to position [723, 0]
